Goal: Find specific page/section: Find specific page/section

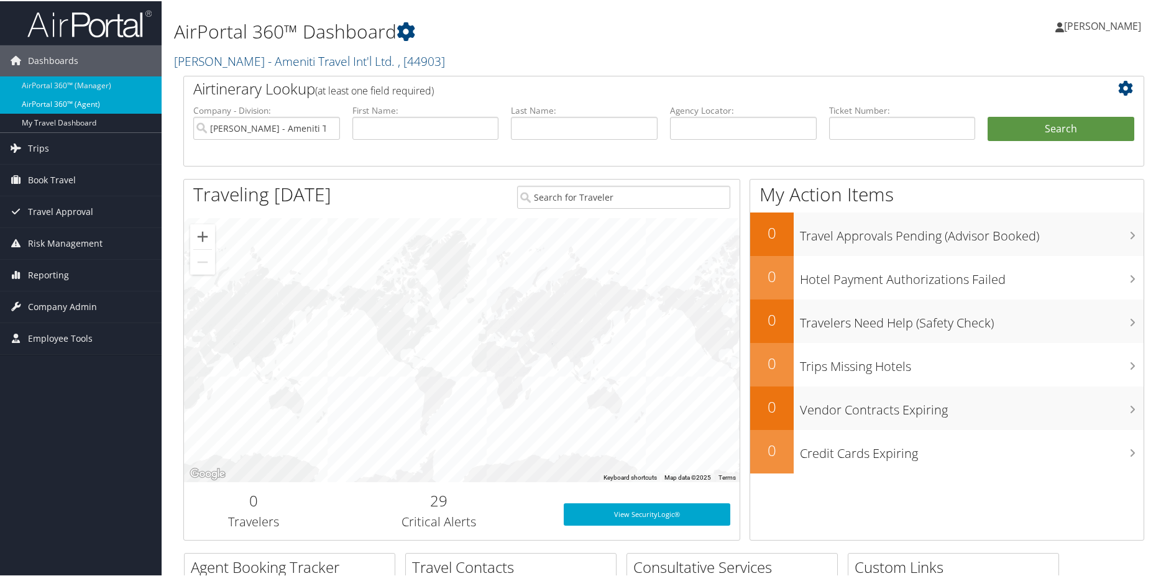
click at [55, 100] on link "AirPortal 360™ (Agent)" at bounding box center [81, 103] width 162 height 19
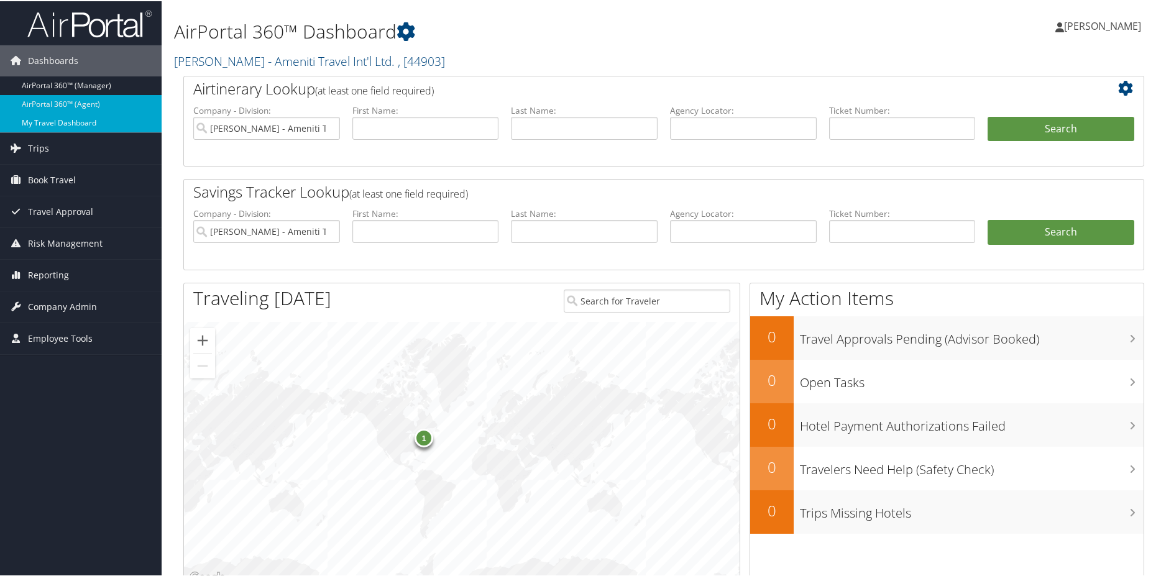
click at [58, 120] on link "My Travel Dashboard" at bounding box center [81, 122] width 162 height 19
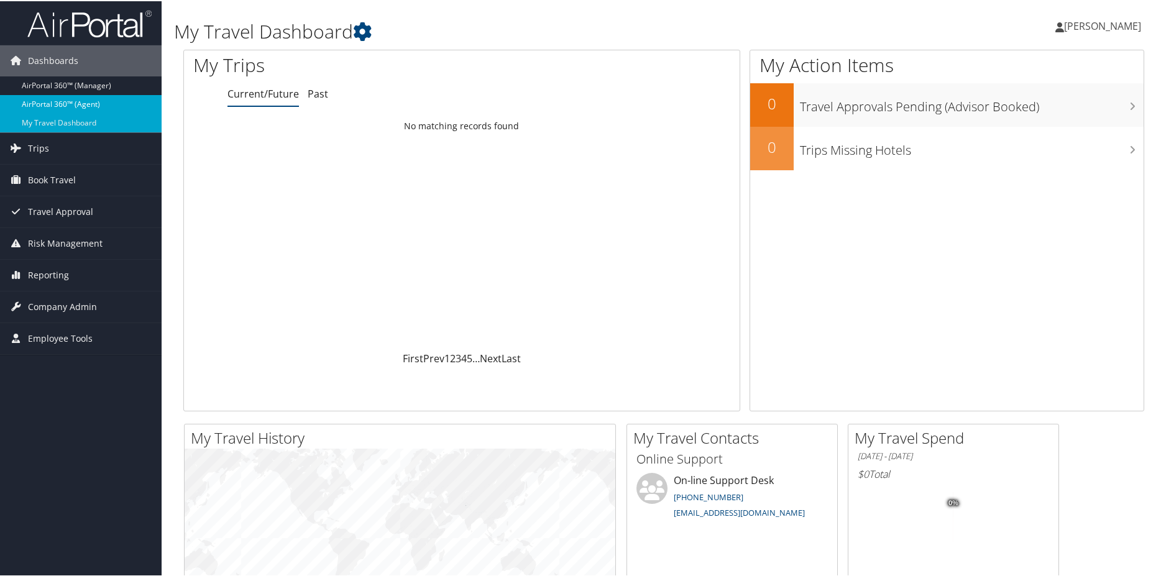
click at [91, 100] on link "AirPortal 360™ (Agent)" at bounding box center [81, 103] width 162 height 19
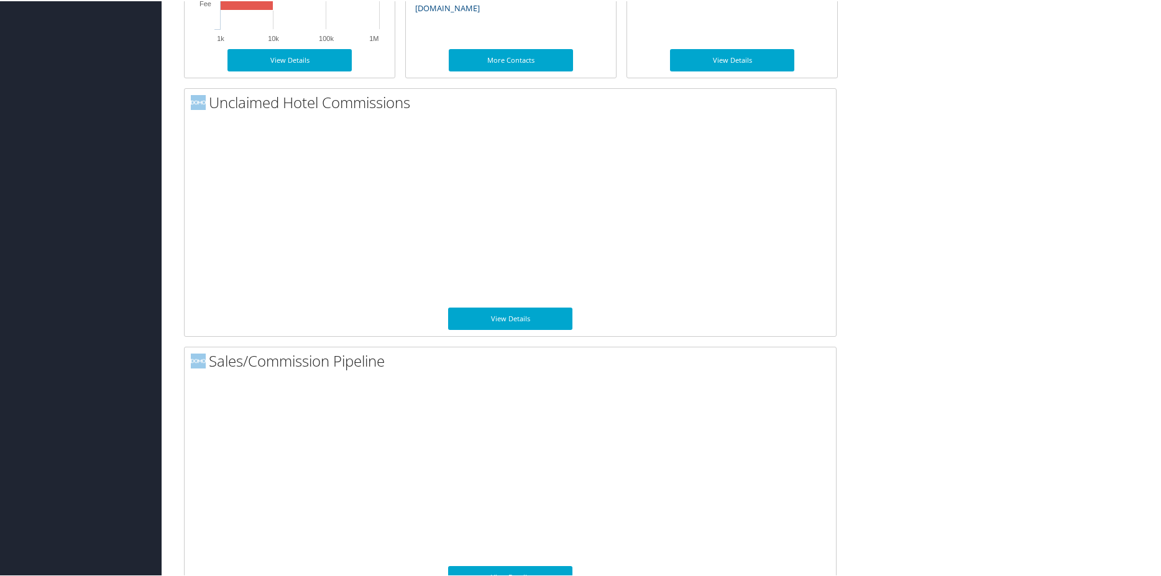
scroll to position [855, 0]
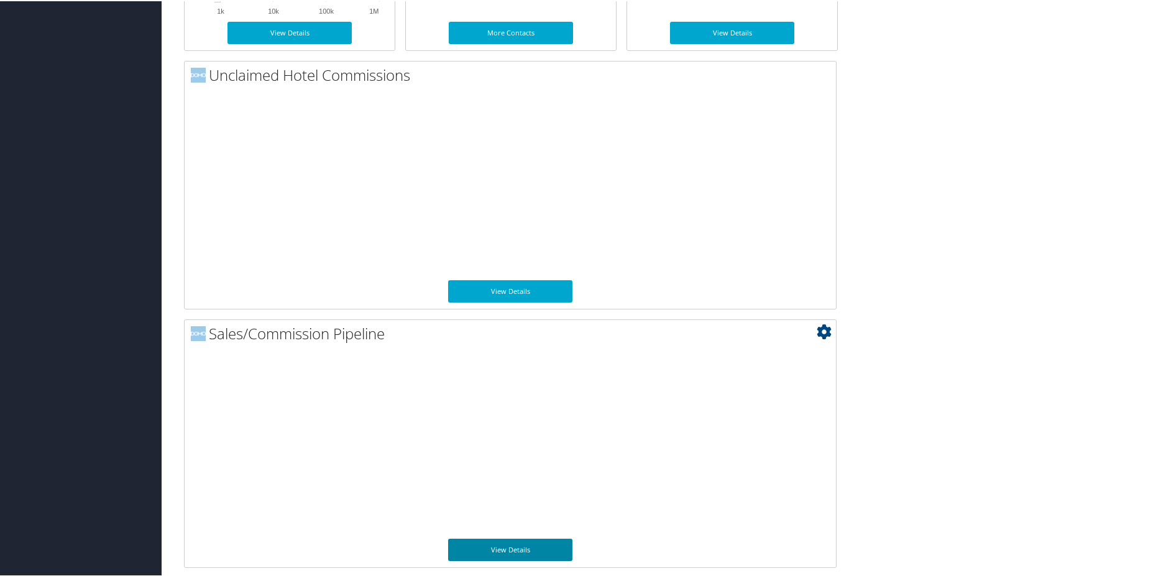
click at [510, 548] on link "View Details" at bounding box center [510, 549] width 124 height 22
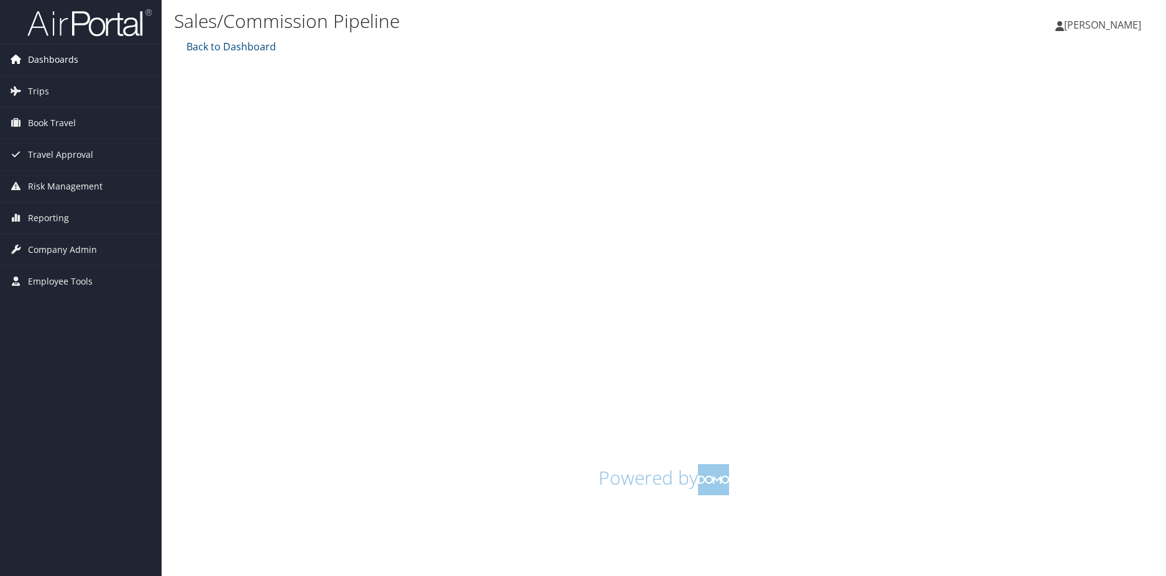
click at [61, 58] on span "Dashboards" at bounding box center [53, 59] width 50 height 31
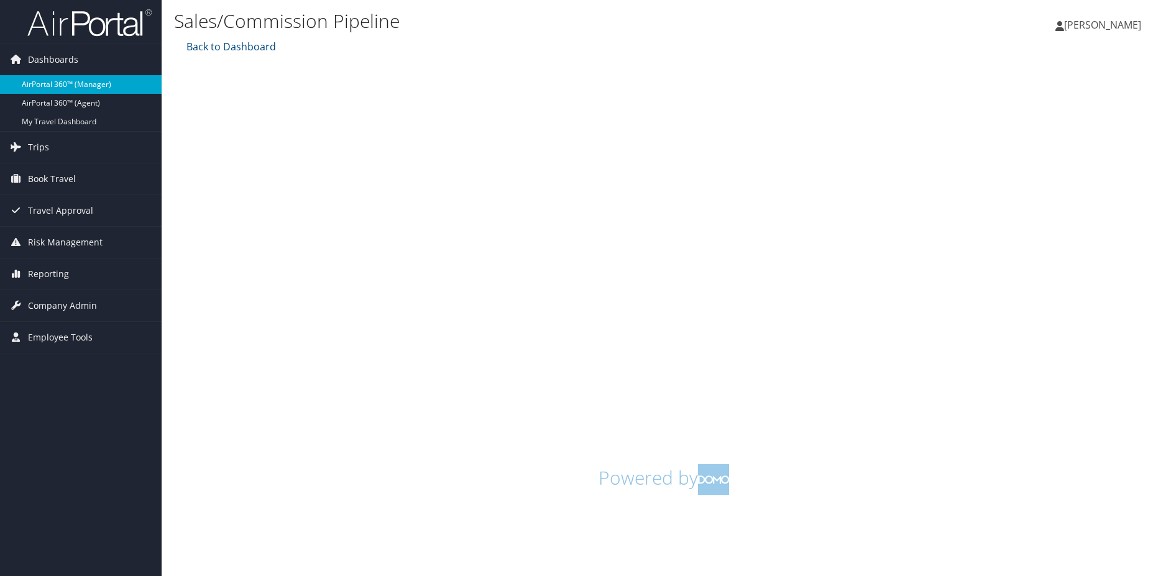
click at [58, 80] on link "AirPortal 360™ (Manager)" at bounding box center [81, 84] width 162 height 19
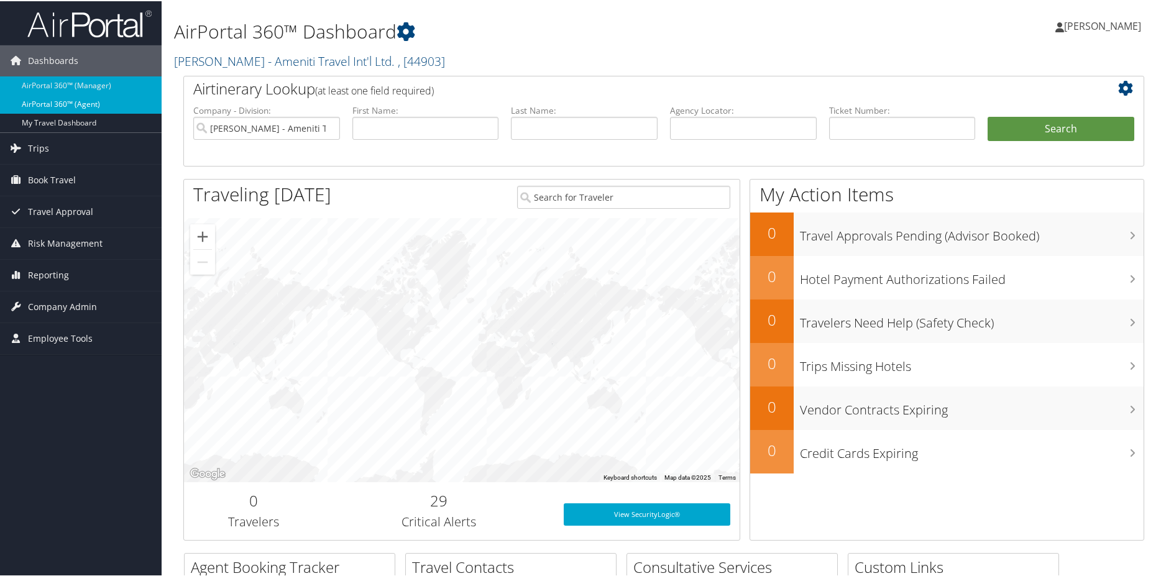
click at [83, 100] on link "AirPortal 360™ (Agent)" at bounding box center [81, 103] width 162 height 19
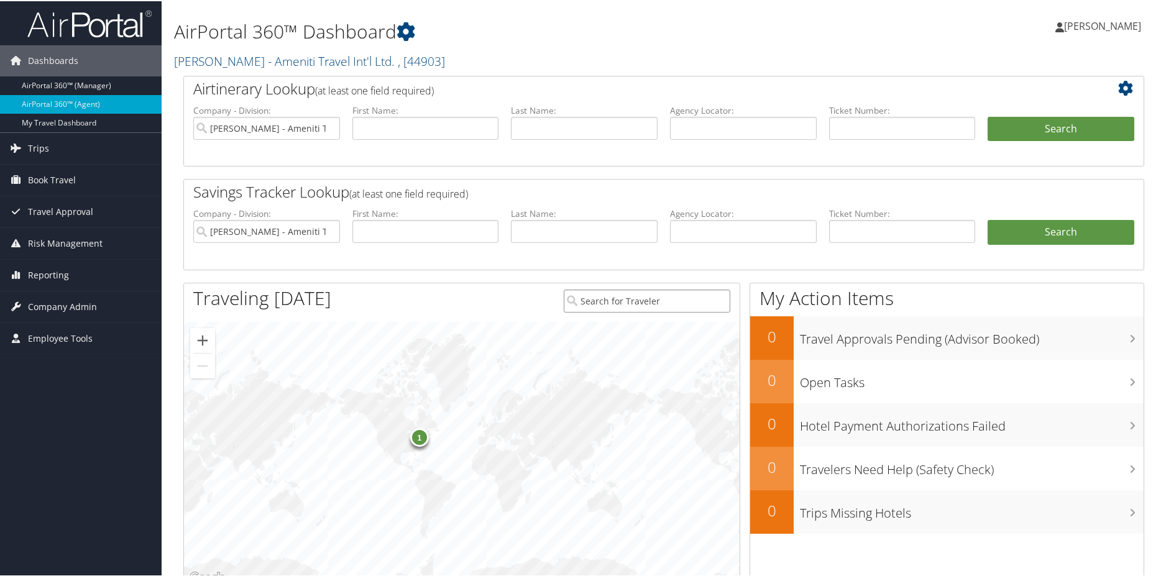
click at [668, 300] on input "search" at bounding box center [647, 299] width 167 height 23
click at [668, 308] on input "harman" at bounding box center [647, 299] width 167 height 23
click at [666, 300] on input "harman" at bounding box center [647, 299] width 167 height 23
type input "h"
click at [71, 334] on span "Employee Tools" at bounding box center [60, 337] width 65 height 31
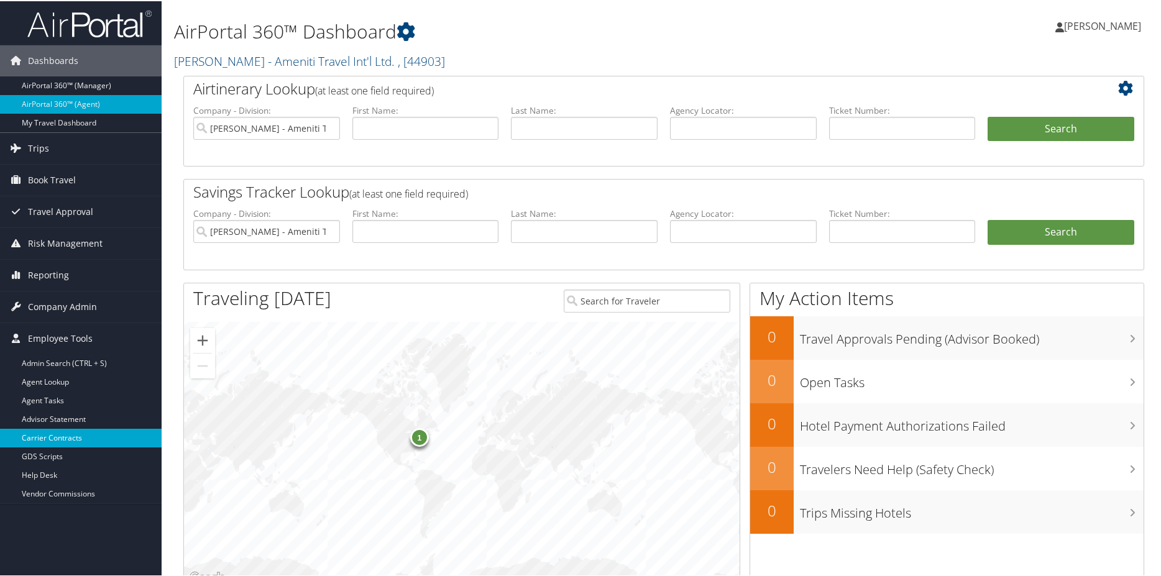
click at [81, 433] on link "Carrier Contracts" at bounding box center [81, 437] width 162 height 19
